Goal: Information Seeking & Learning: Learn about a topic

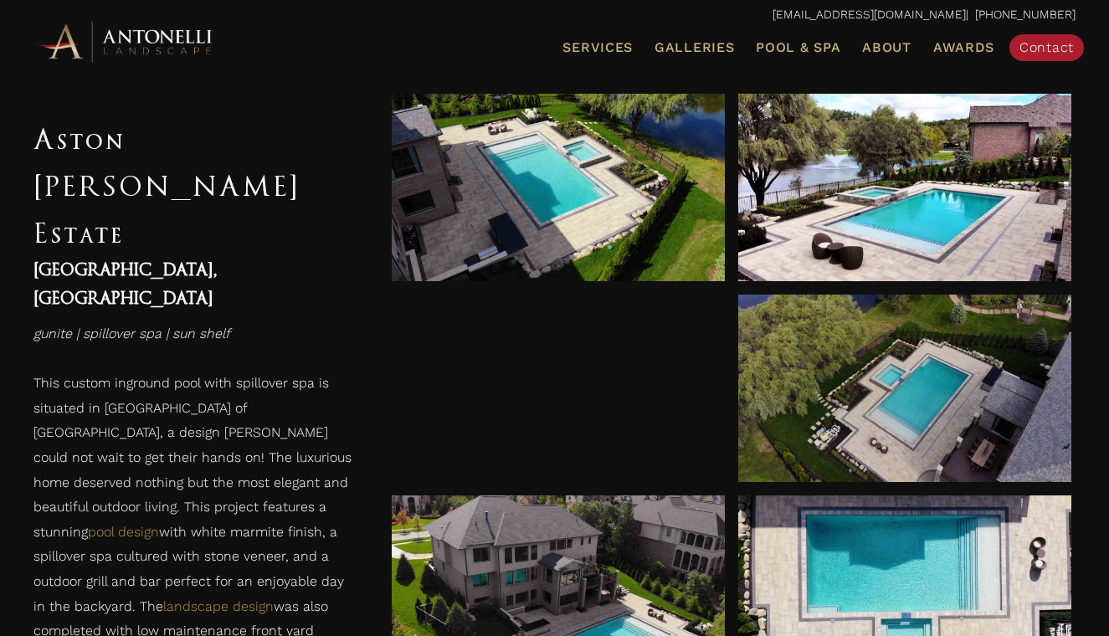
scroll to position [877, 0]
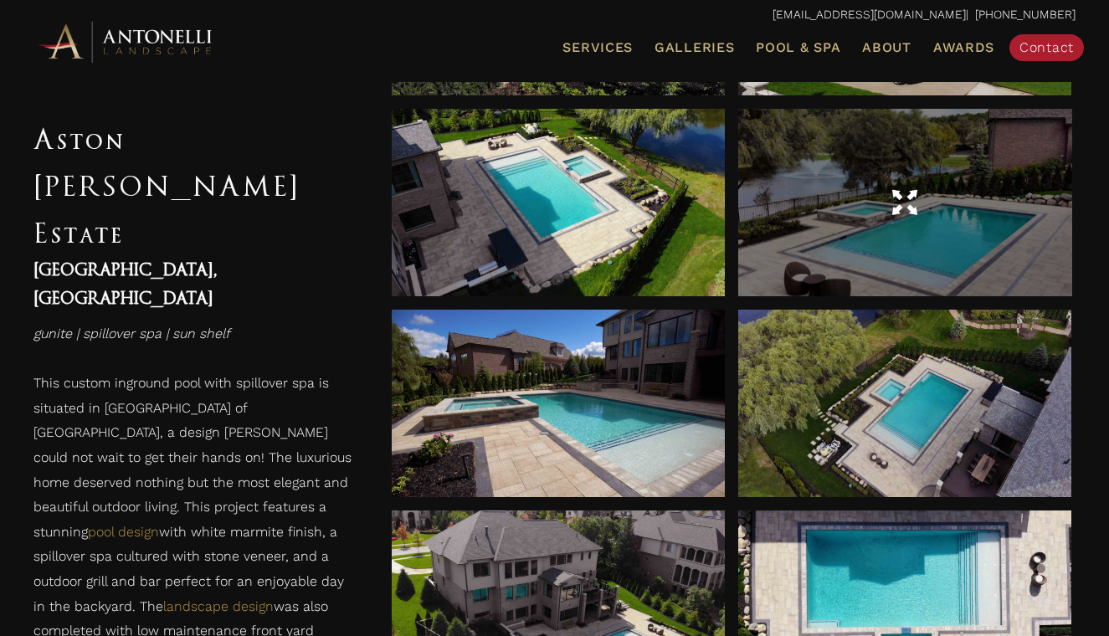
click at [890, 265] on div at bounding box center [904, 202] width 333 height 187
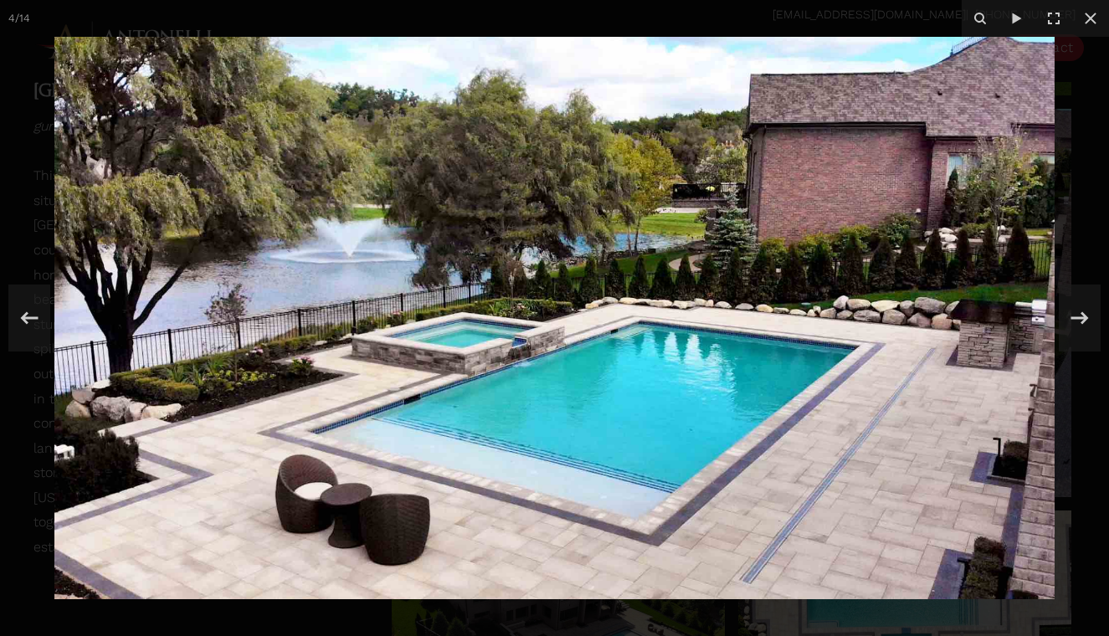
scroll to position [831, 0]
